Goal: Task Accomplishment & Management: Use online tool/utility

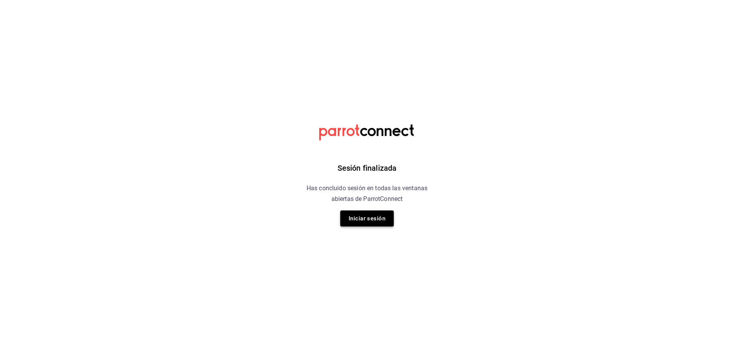
click at [378, 217] on button "Iniciar sesión" at bounding box center [367, 219] width 54 height 16
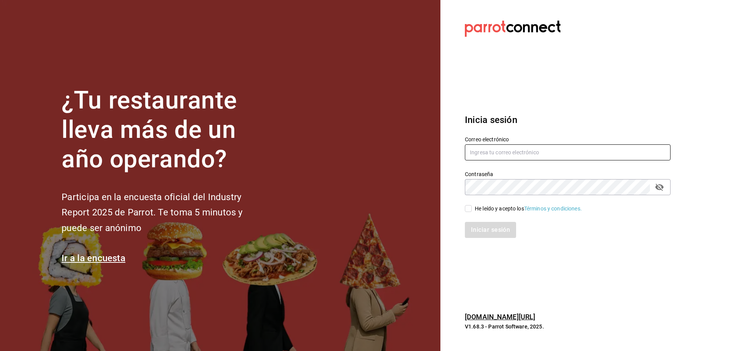
type input "administracion@9fuegos.com"
click at [470, 210] on input "He leído y acepto los Términos y condiciones." at bounding box center [468, 208] width 7 height 7
checkbox input "true"
click at [502, 237] on button "Iniciar sesión" at bounding box center [491, 230] width 52 height 16
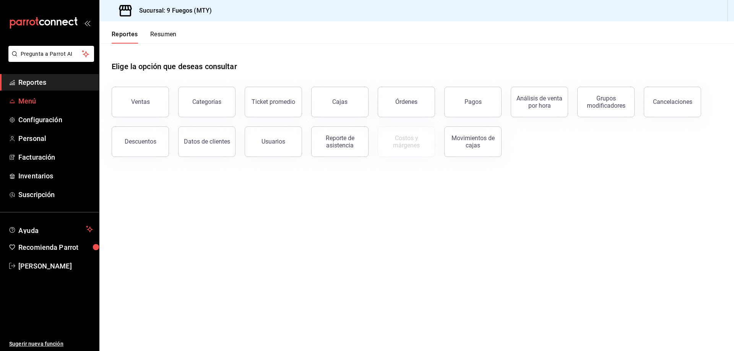
click at [39, 106] on link "Menú" at bounding box center [49, 101] width 99 height 16
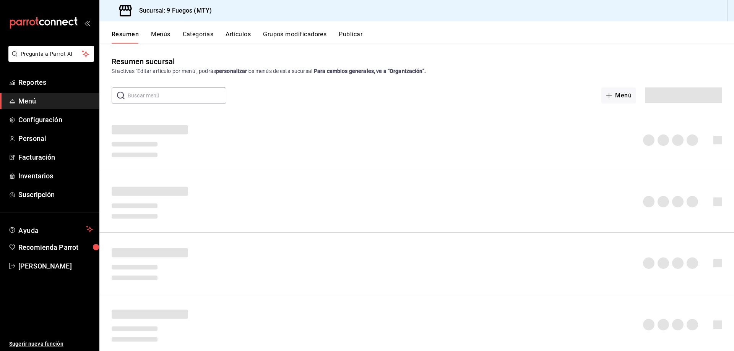
click at [151, 94] on input "text" at bounding box center [177, 95] width 99 height 15
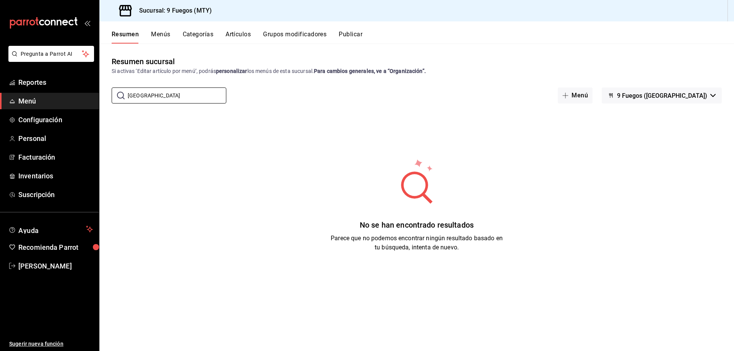
drag, startPoint x: 136, startPoint y: 95, endPoint x: 111, endPoint y: 93, distance: 24.9
click at [111, 93] on div "​ [GEOGRAPHIC_DATA] ​ Menú 9 Fuegos ([GEOGRAPHIC_DATA])" at bounding box center [416, 96] width 635 height 16
type input "NOGADA"
click at [166, 35] on button "Menús" at bounding box center [160, 37] width 19 height 13
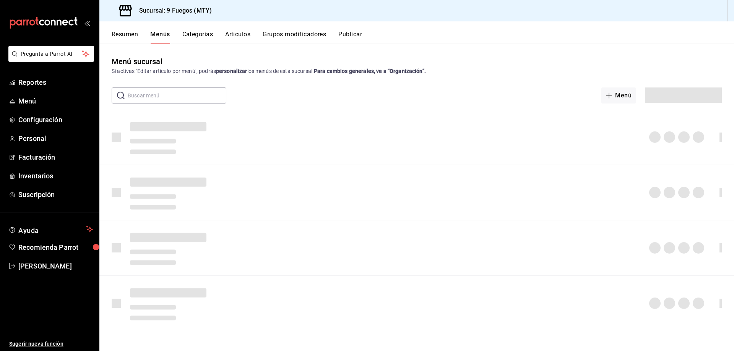
click at [185, 98] on input "text" at bounding box center [177, 95] width 99 height 15
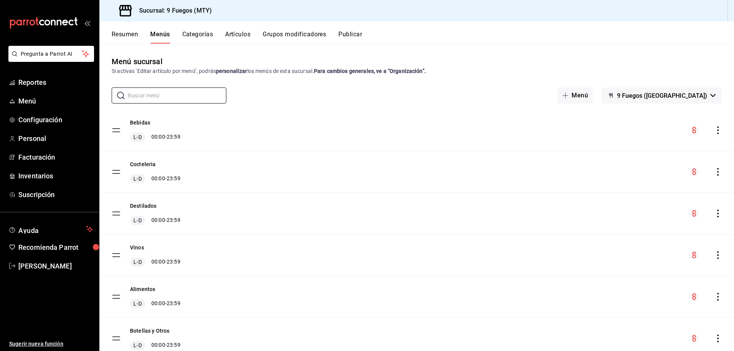
type input "NOGADA"
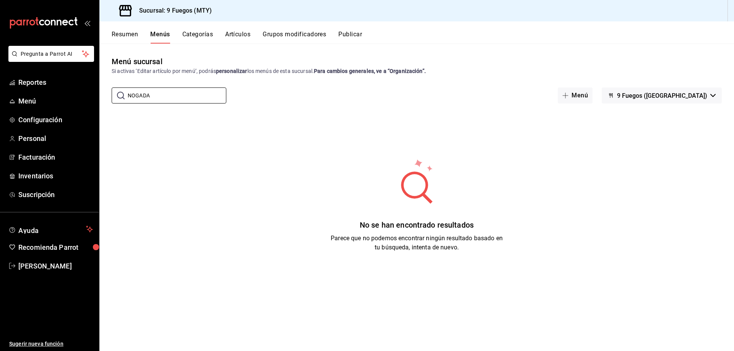
click at [210, 37] on button "Categorías" at bounding box center [197, 37] width 31 height 13
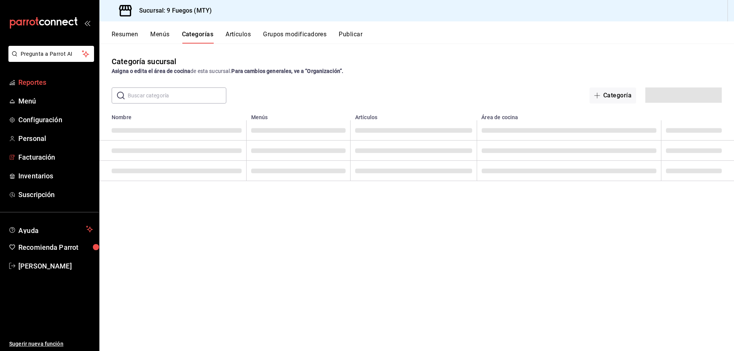
click at [34, 83] on span "Reportes" at bounding box center [55, 82] width 75 height 10
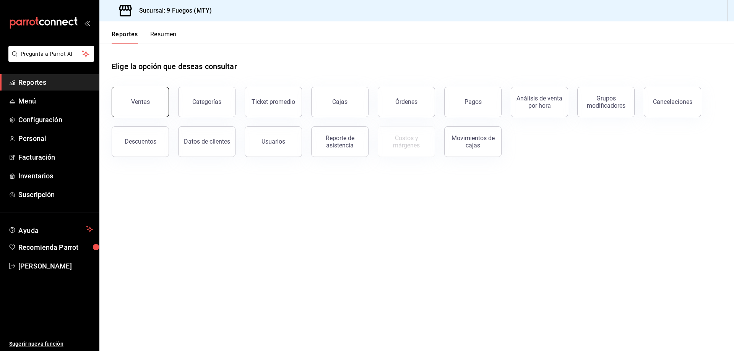
click at [151, 112] on button "Ventas" at bounding box center [140, 102] width 57 height 31
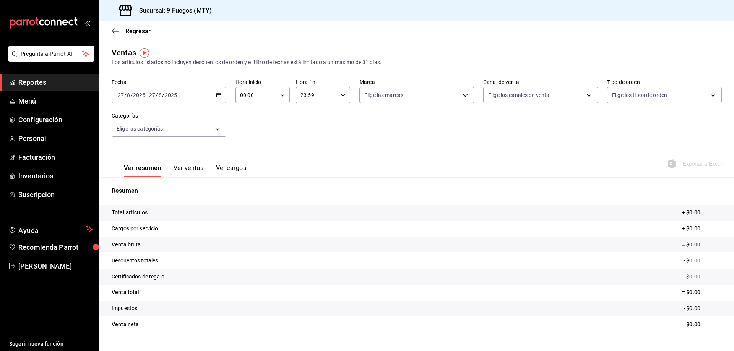
click at [200, 168] on button "Ver ventas" at bounding box center [189, 170] width 30 height 13
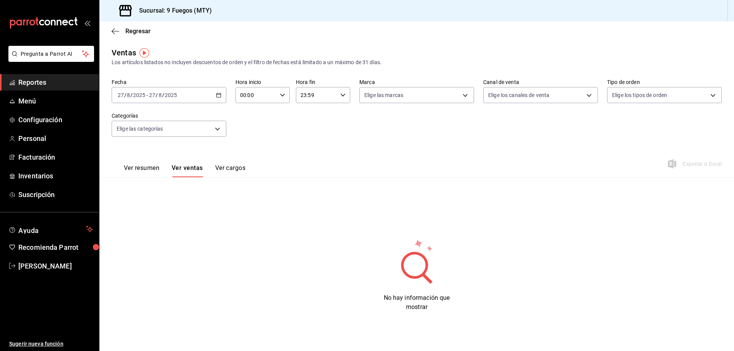
click at [233, 168] on button "Ver cargos" at bounding box center [230, 170] width 31 height 13
click at [146, 167] on button "Ver resumen" at bounding box center [142, 170] width 36 height 13
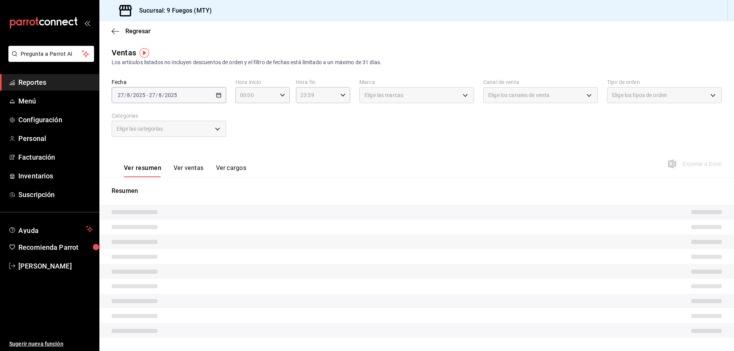
click at [118, 36] on div "Regresar" at bounding box center [416, 31] width 635 height 20
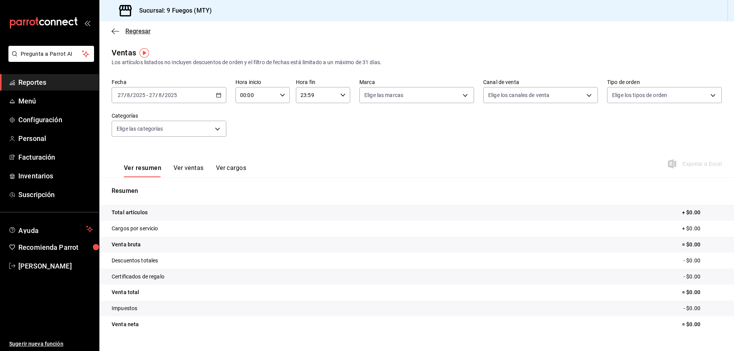
click at [117, 31] on icon "button" at bounding box center [116, 31] width 8 height 0
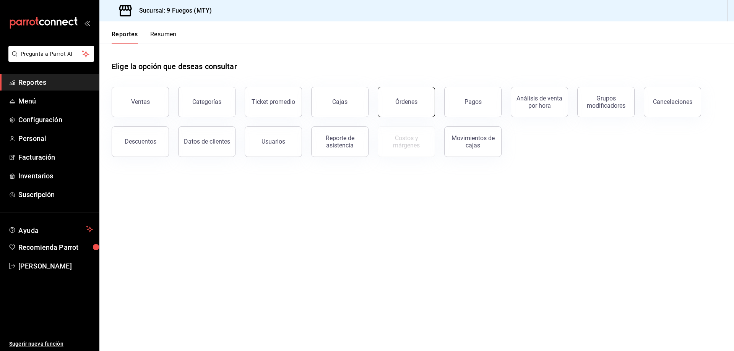
click at [408, 102] on div "Órdenes" at bounding box center [406, 101] width 22 height 7
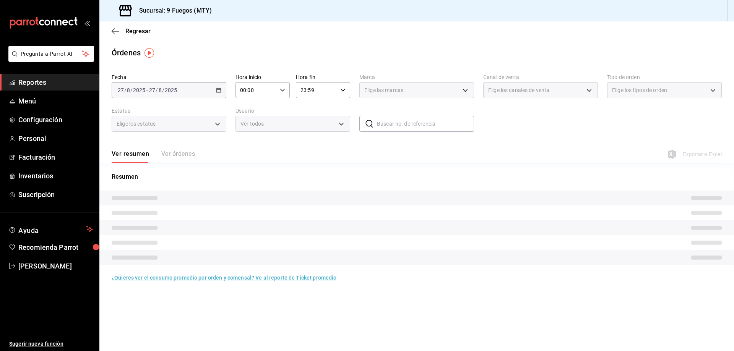
click at [183, 155] on div "Ver resumen Ver órdenes" at bounding box center [153, 156] width 83 height 13
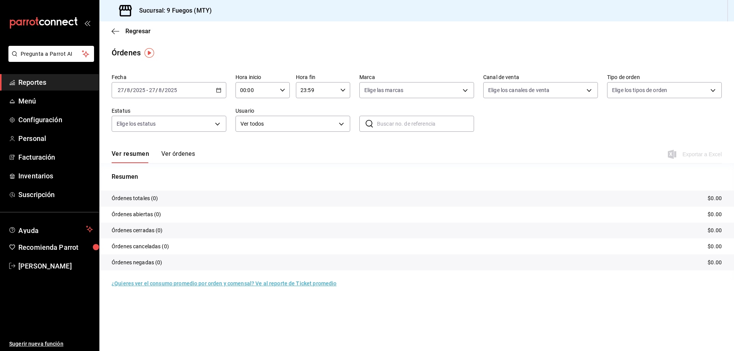
click at [220, 91] on icon "button" at bounding box center [218, 90] width 5 height 5
click at [141, 168] on span "Mes actual" at bounding box center [147, 165] width 59 height 8
click at [187, 153] on button "Ver órdenes" at bounding box center [178, 156] width 34 height 13
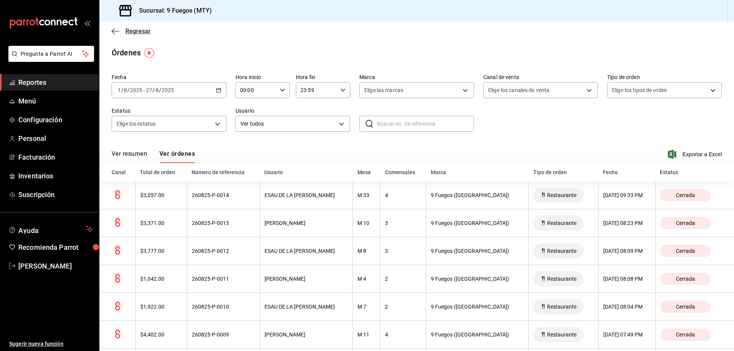
click at [112, 31] on icon "button" at bounding box center [113, 31] width 3 height 6
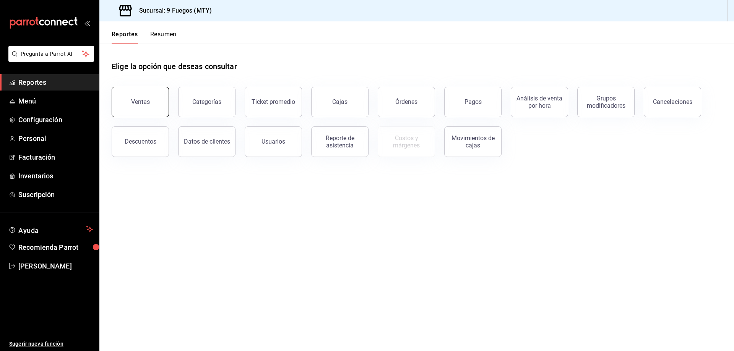
click at [164, 107] on button "Ventas" at bounding box center [140, 102] width 57 height 31
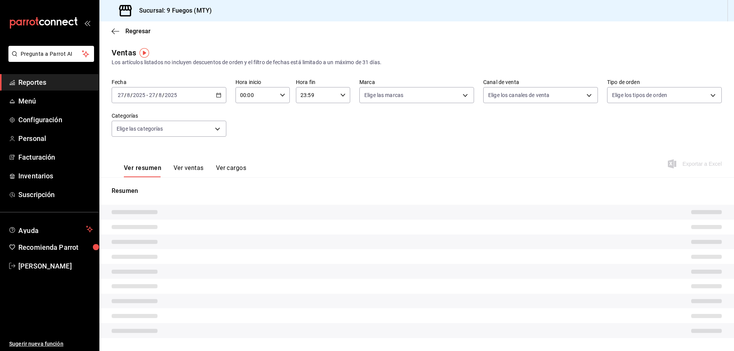
click at [202, 166] on button "Ver ventas" at bounding box center [189, 170] width 30 height 13
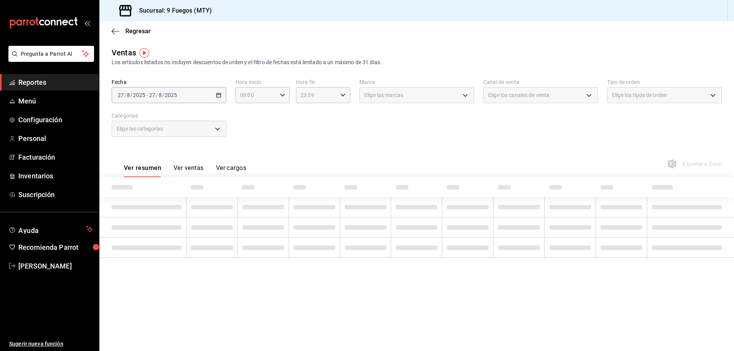
click at [201, 167] on button "Ver ventas" at bounding box center [189, 170] width 30 height 13
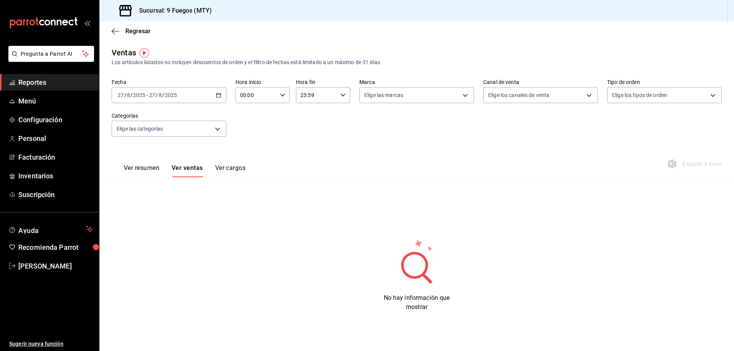
click at [213, 93] on div "[DATE] [DATE] - [DATE] [DATE]" at bounding box center [169, 95] width 115 height 16
drag, startPoint x: 149, startPoint y: 132, endPoint x: 150, endPoint y: 117, distance: 14.6
click at [150, 116] on ul "[PERSON_NAME] Semana actual Mes actual Rango de fechas" at bounding box center [148, 152] width 72 height 87
drag, startPoint x: 149, startPoint y: 155, endPoint x: 303, endPoint y: 163, distance: 153.9
click at [149, 155] on span "Semana actual" at bounding box center [147, 153] width 59 height 8
